Goal: Information Seeking & Learning: Learn about a topic

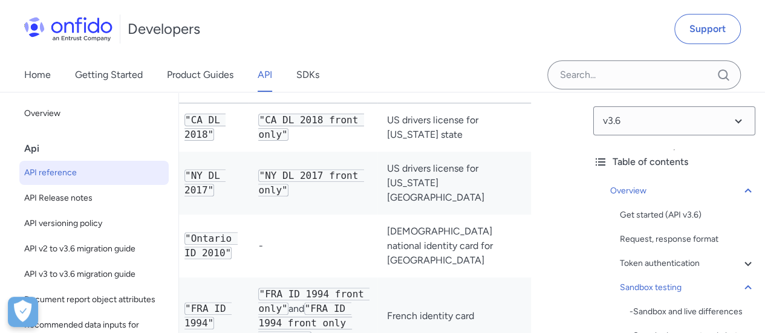
scroll to position [0, 63]
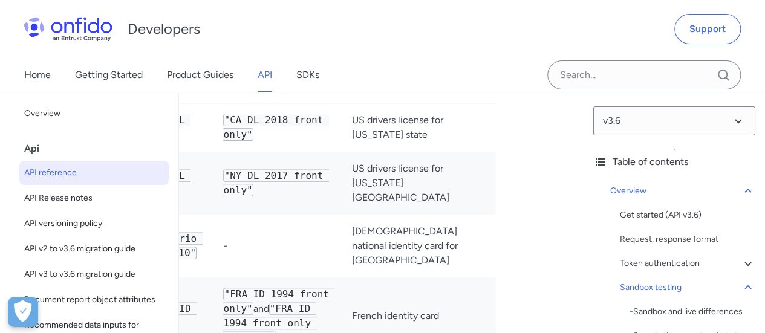
drag, startPoint x: 475, startPoint y: 124, endPoint x: 499, endPoint y: 122, distance: 24.2
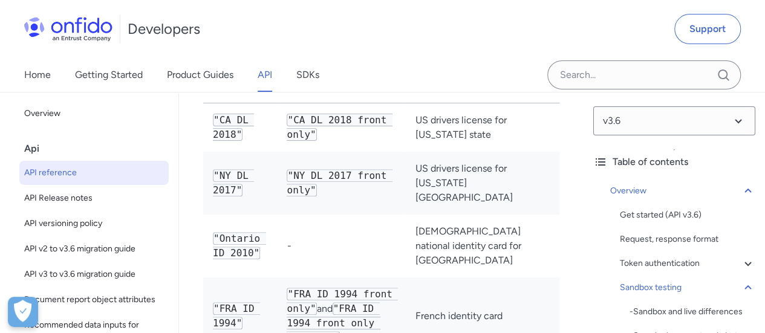
drag, startPoint x: 389, startPoint y: 135, endPoint x: 235, endPoint y: 135, distance: 154.7
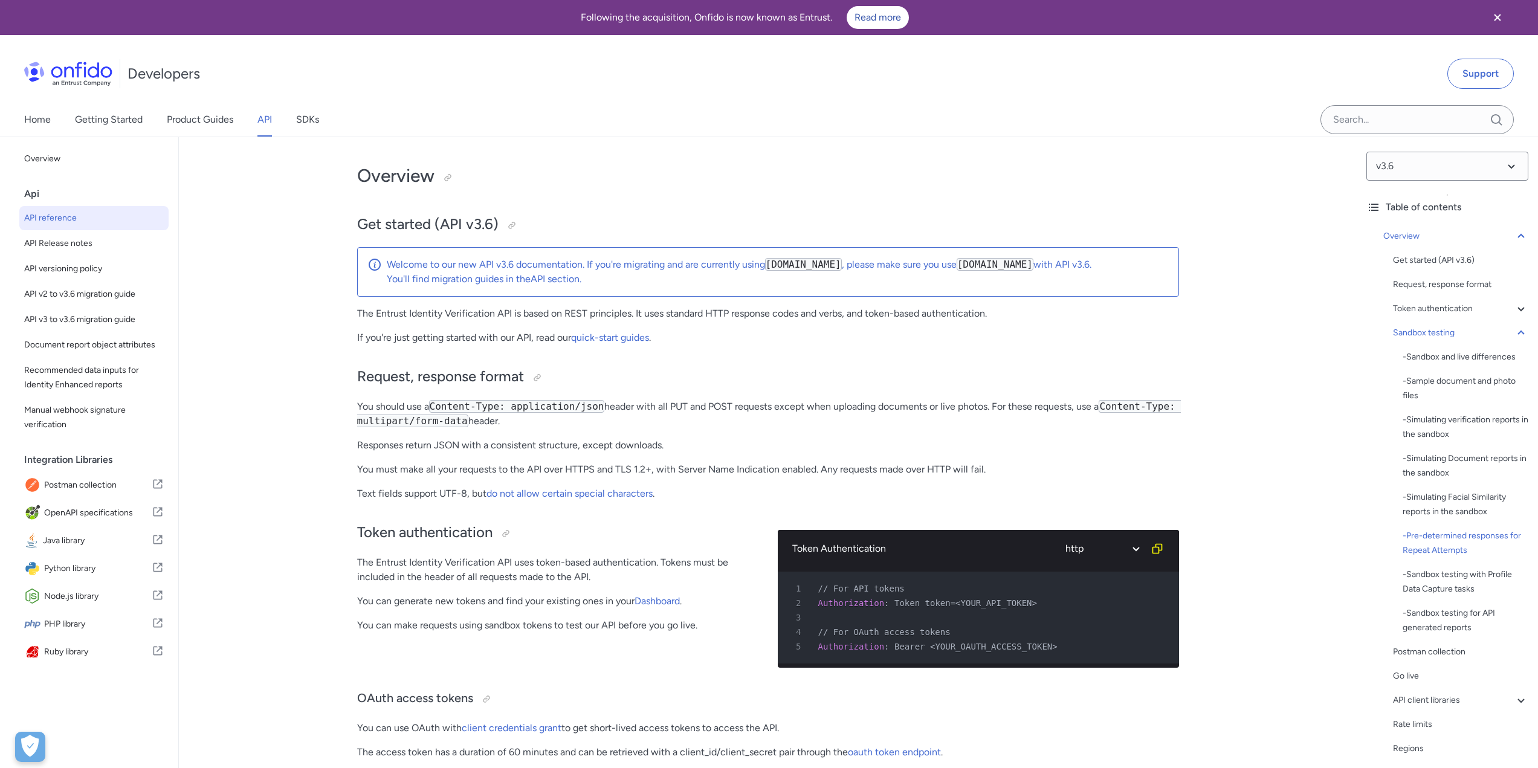
drag, startPoint x: 1257, startPoint y: 134, endPoint x: 1249, endPoint y: 81, distance: 53.7
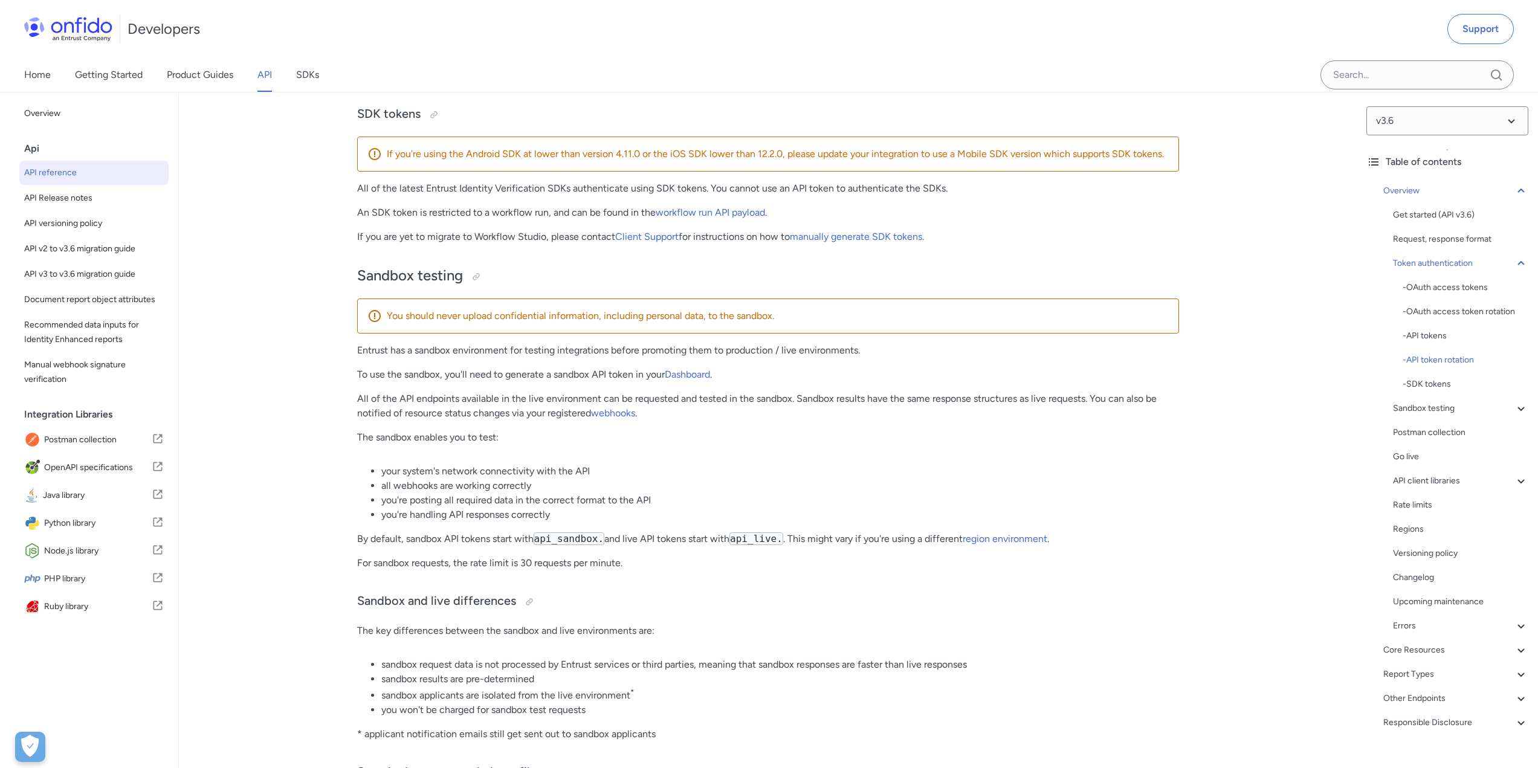
scroll to position [1511, 0]
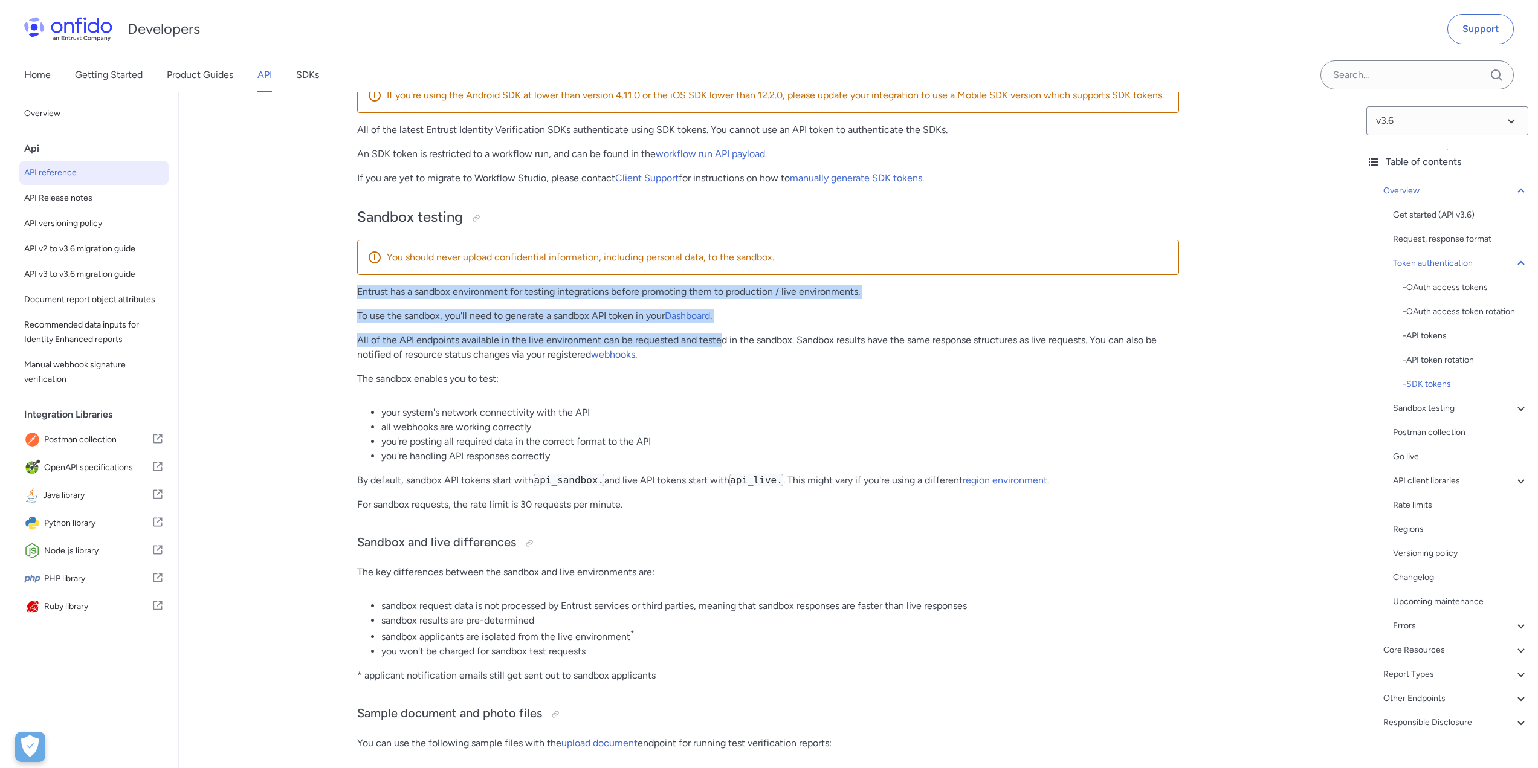
drag, startPoint x: 360, startPoint y: 292, endPoint x: 740, endPoint y: 350, distance: 384.6
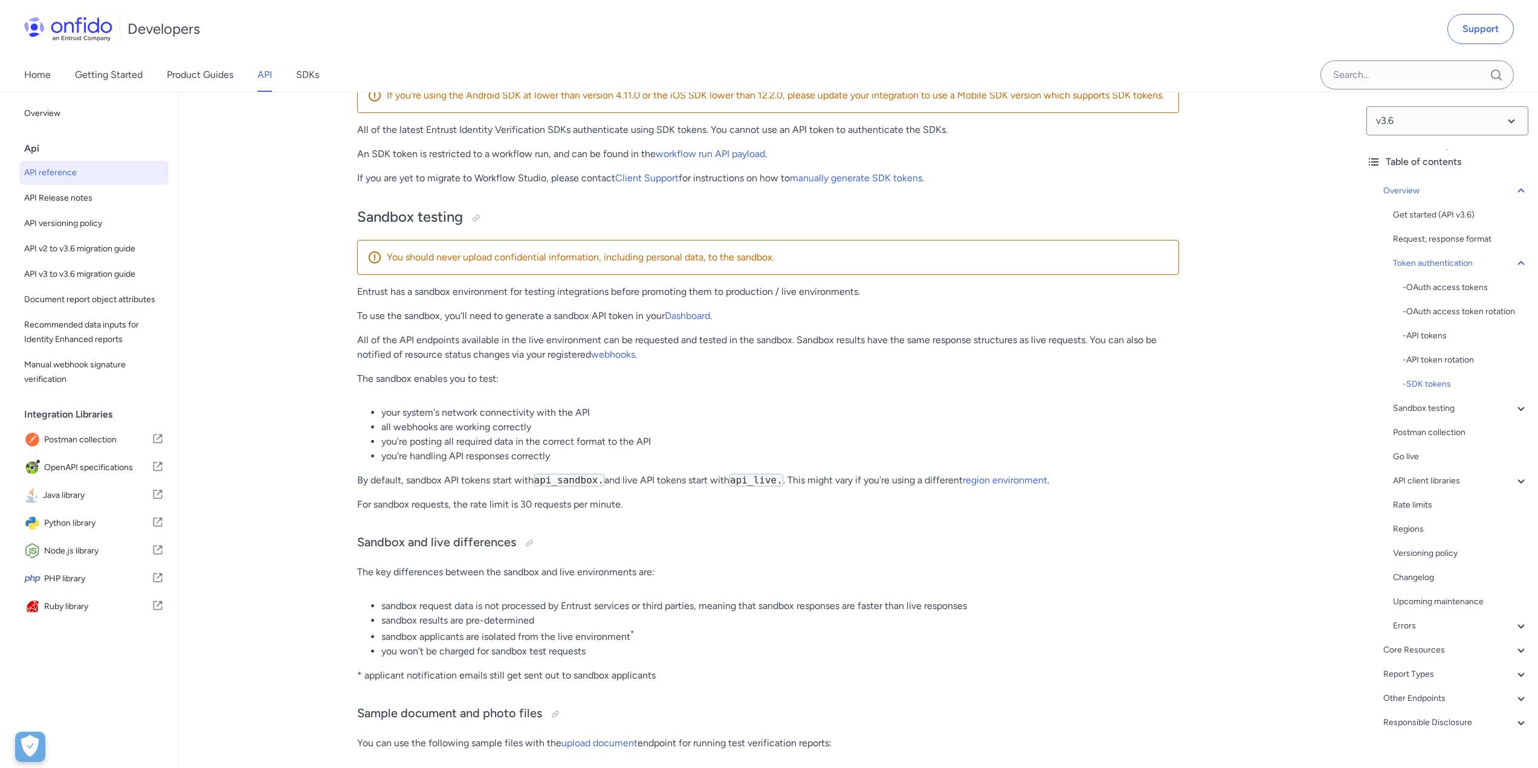
click at [740, 332] on p "All of the API endpoints available in the live environment can be requested and…" at bounding box center [768, 347] width 822 height 29
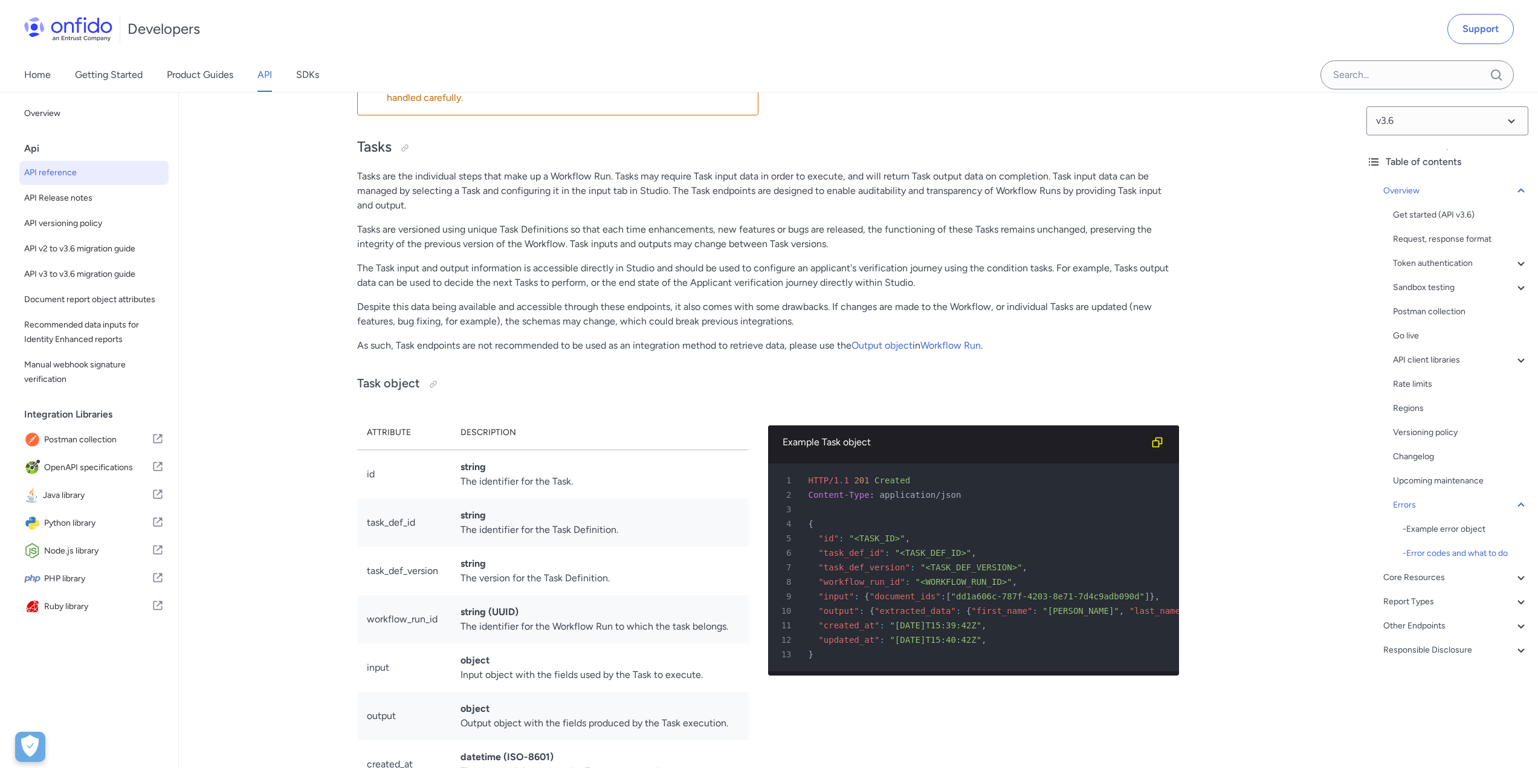
drag, startPoint x: 1240, startPoint y: 309, endPoint x: 1191, endPoint y: 687, distance: 381.0
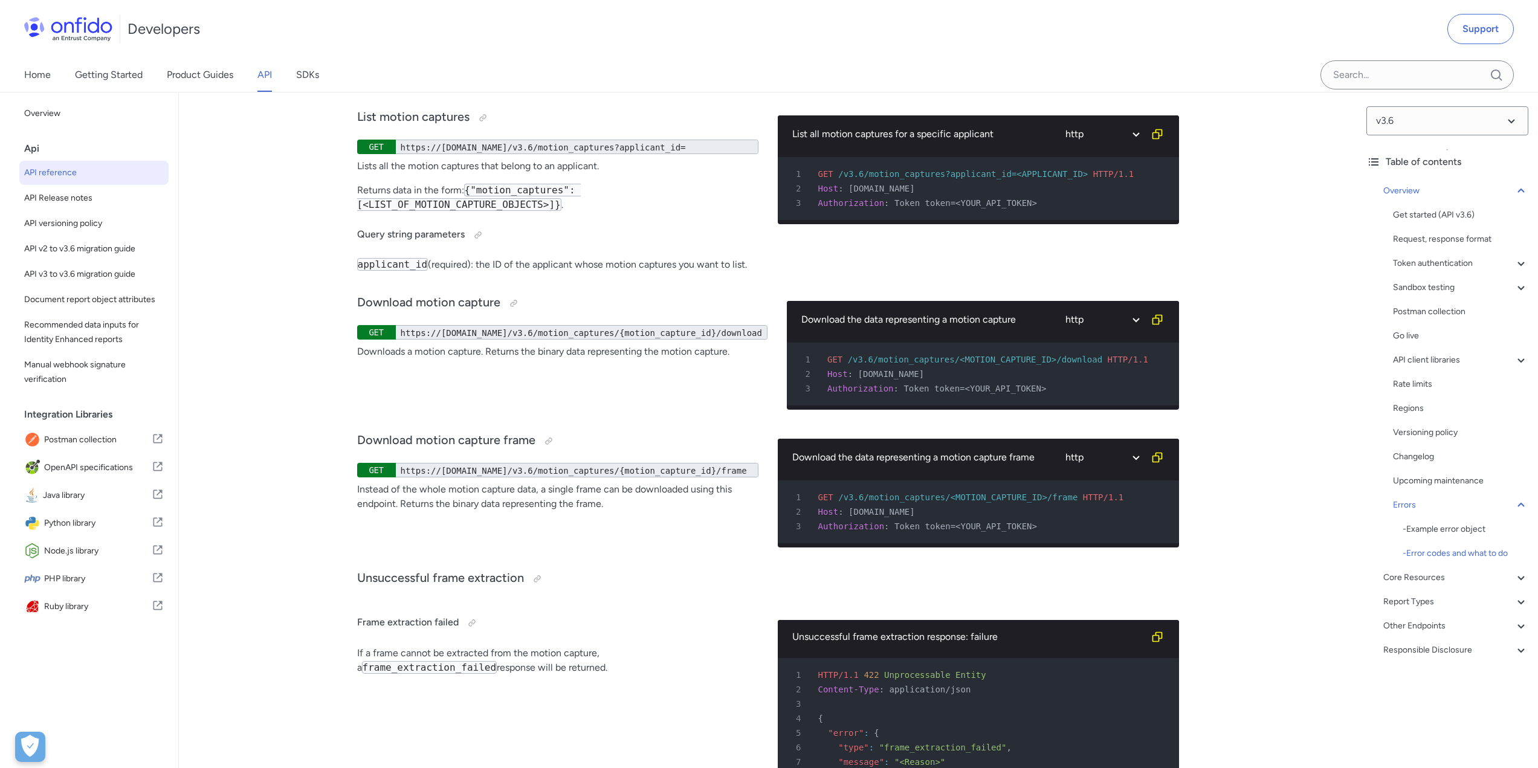
scroll to position [10675, 0]
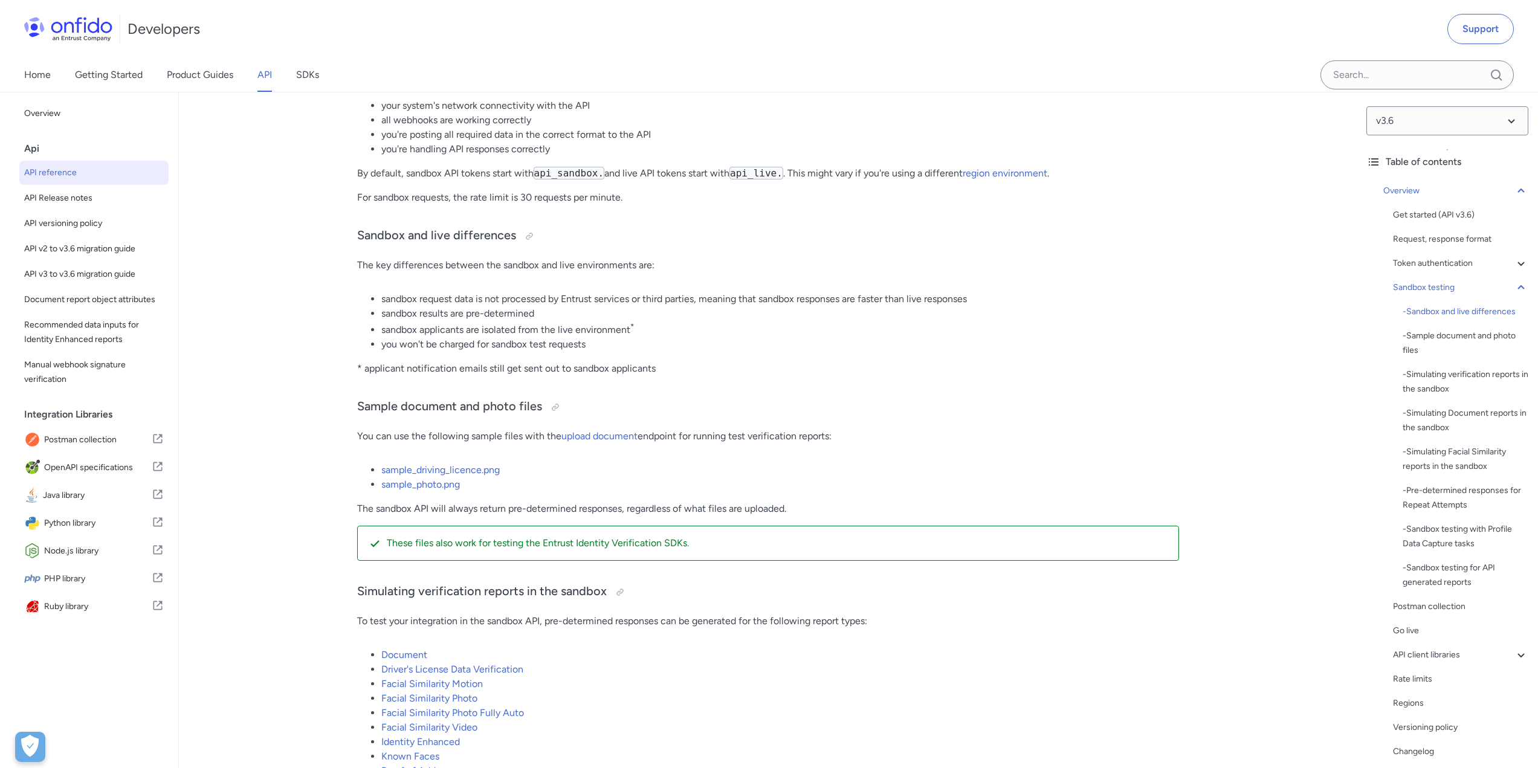
scroll to position [1803, 0]
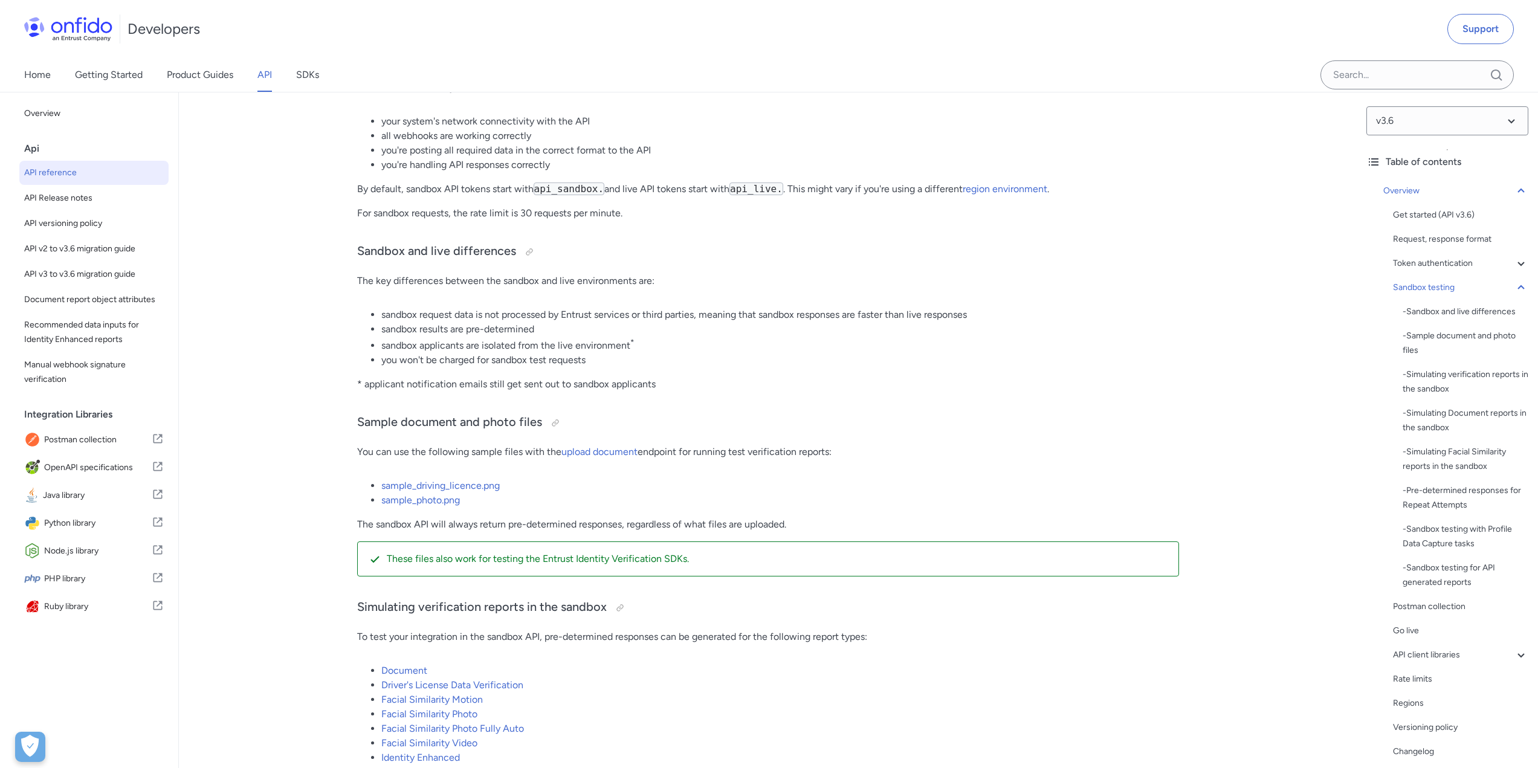
drag, startPoint x: 420, startPoint y: 279, endPoint x: 347, endPoint y: 274, distance: 73.3
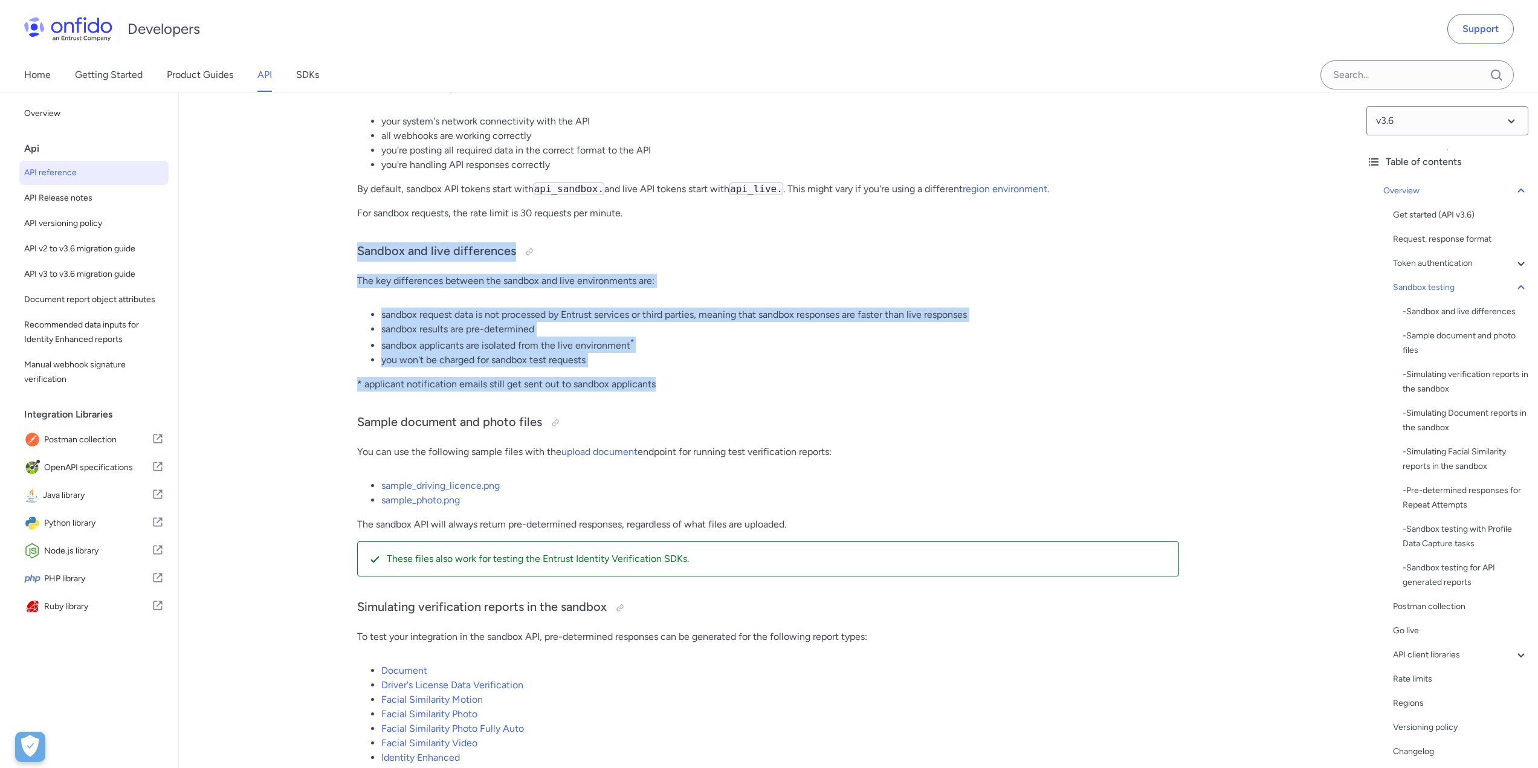
drag, startPoint x: 483, startPoint y: 273, endPoint x: 743, endPoint y: 386, distance: 283.4
copy div "Sandbox and live differences The key differences between the sandbox and live e…"
